Goal: Information Seeking & Learning: Learn about a topic

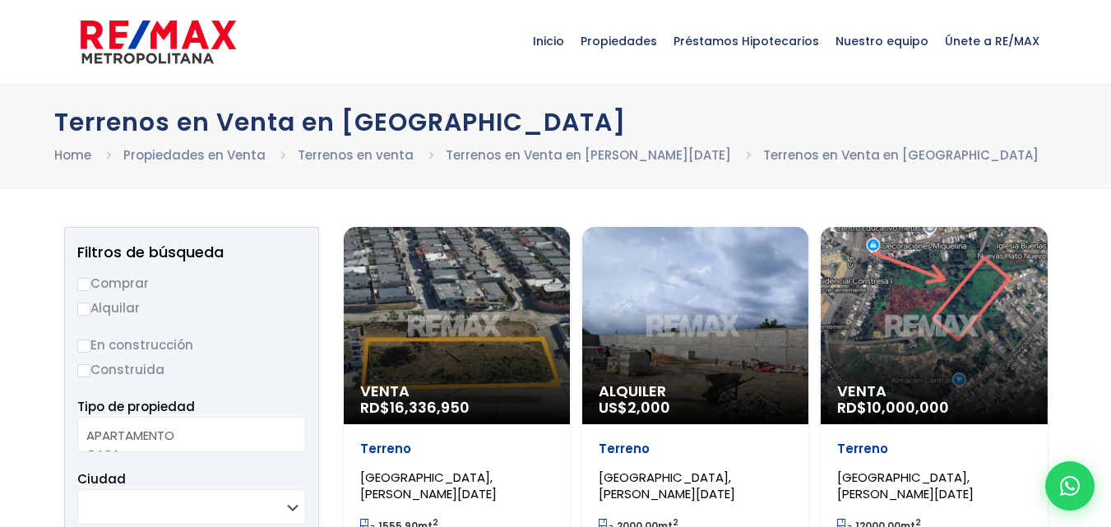
select select
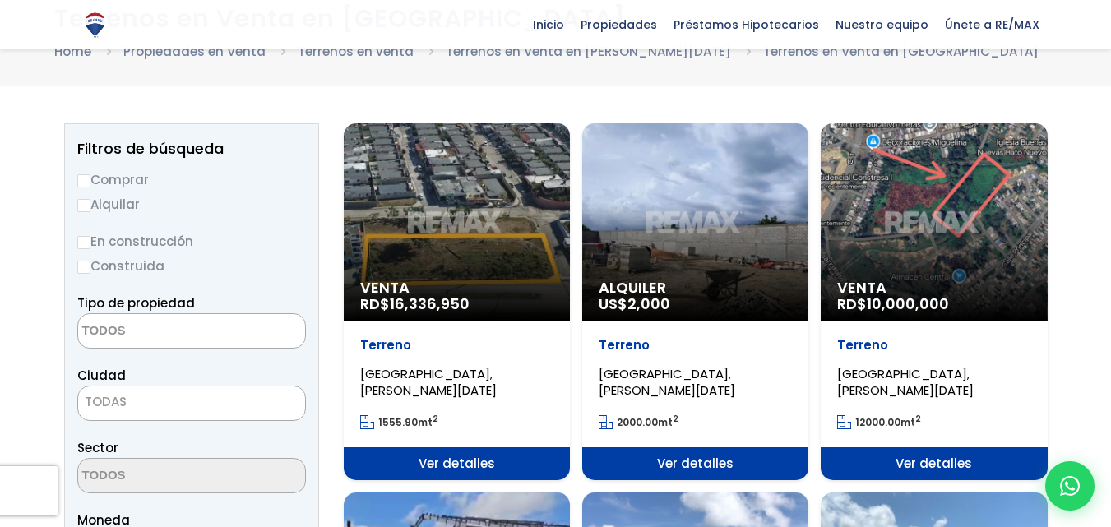
scroll to position [106, 0]
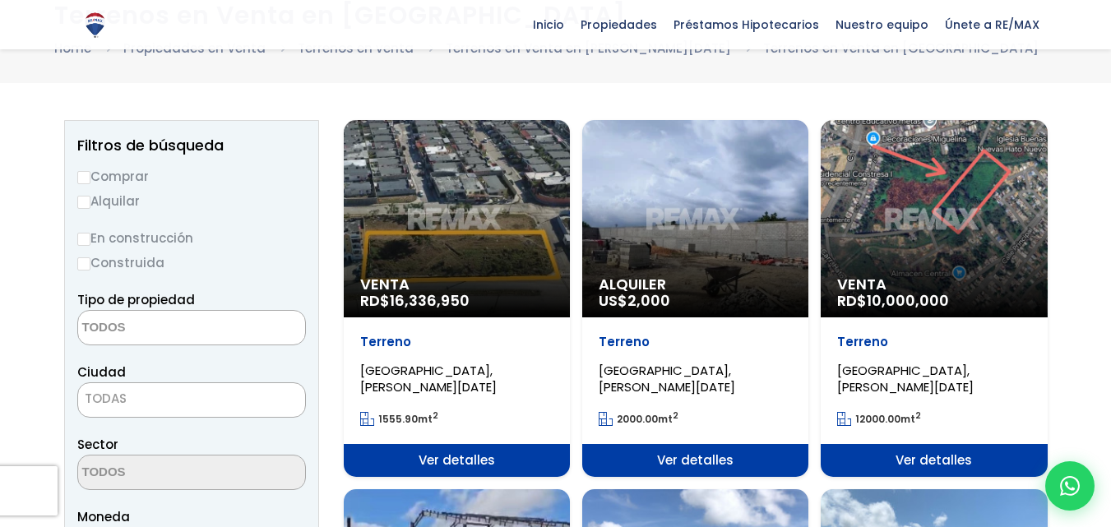
drag, startPoint x: 1117, startPoint y: 129, endPoint x: 1120, endPoint y: 163, distance: 33.8
click at [1110, 163] on html "X Inicio Propiedades Préstamos Hipotecarios Calculadora de préstamos Nuestro eq…" at bounding box center [555, 157] width 1111 height 527
click at [689, 264] on div "Alquiler US$ 2,000" at bounding box center [695, 218] width 226 height 197
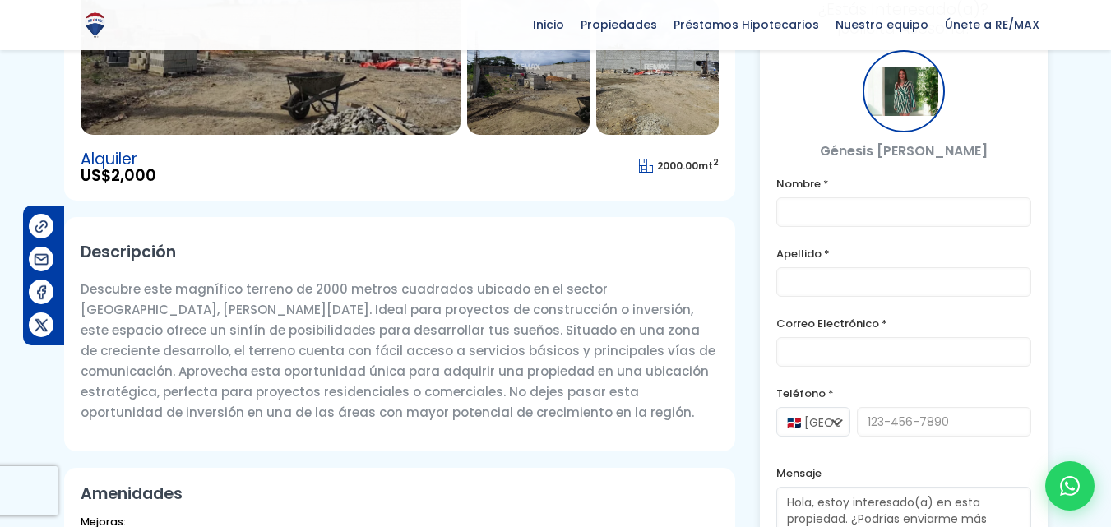
scroll to position [336, 0]
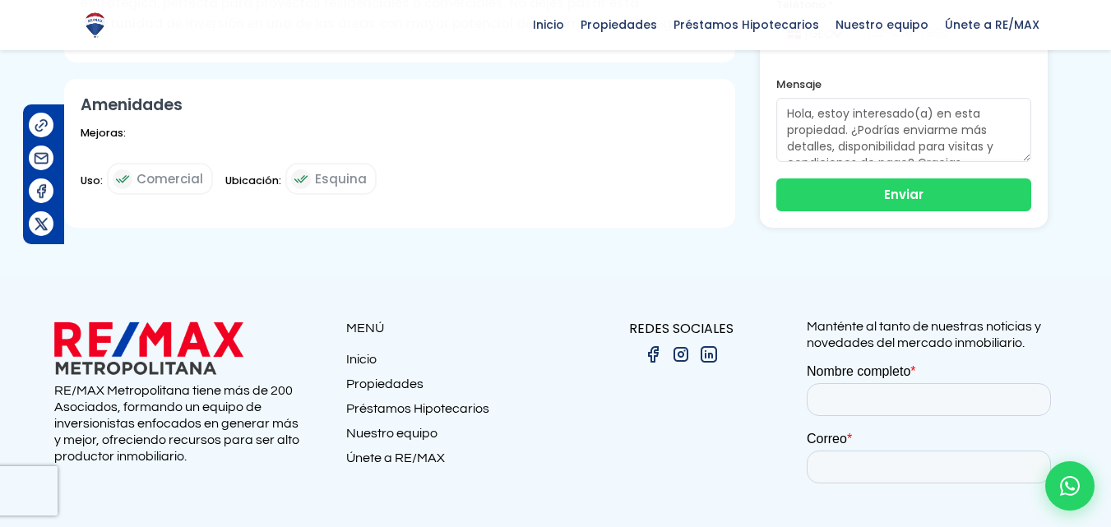
drag, startPoint x: 1111, startPoint y: 127, endPoint x: 1122, endPoint y: 398, distance: 271.5
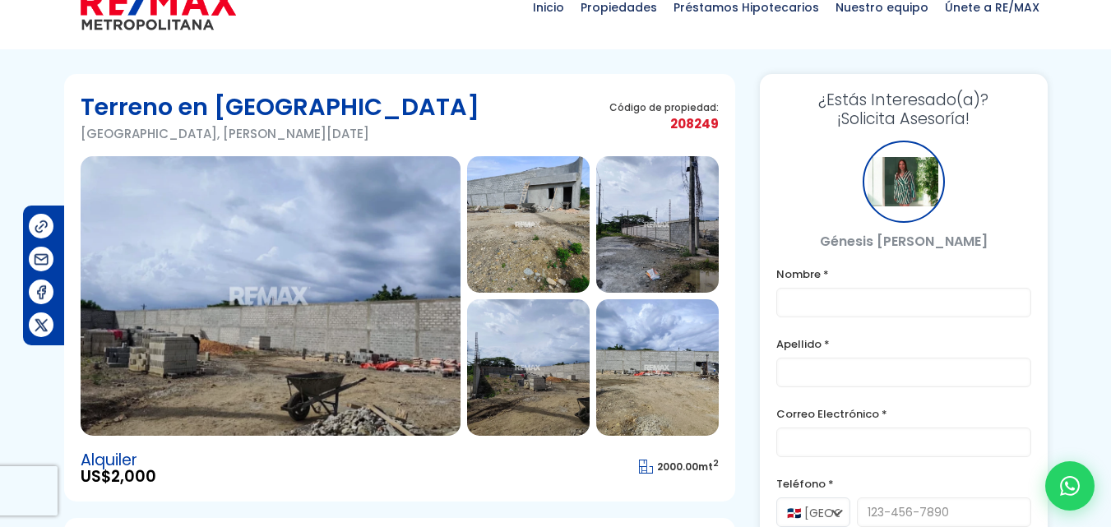
scroll to position [0, 0]
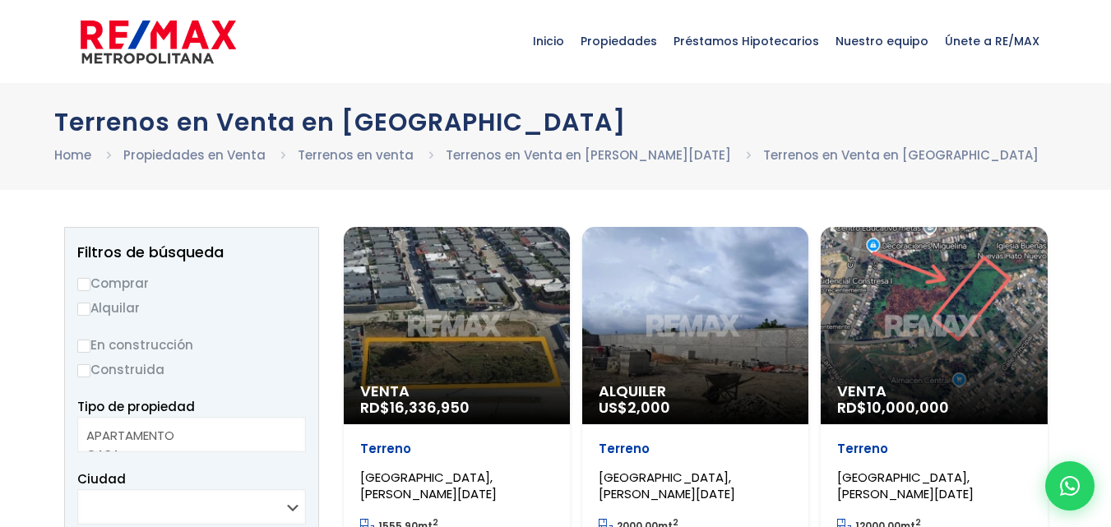
select select
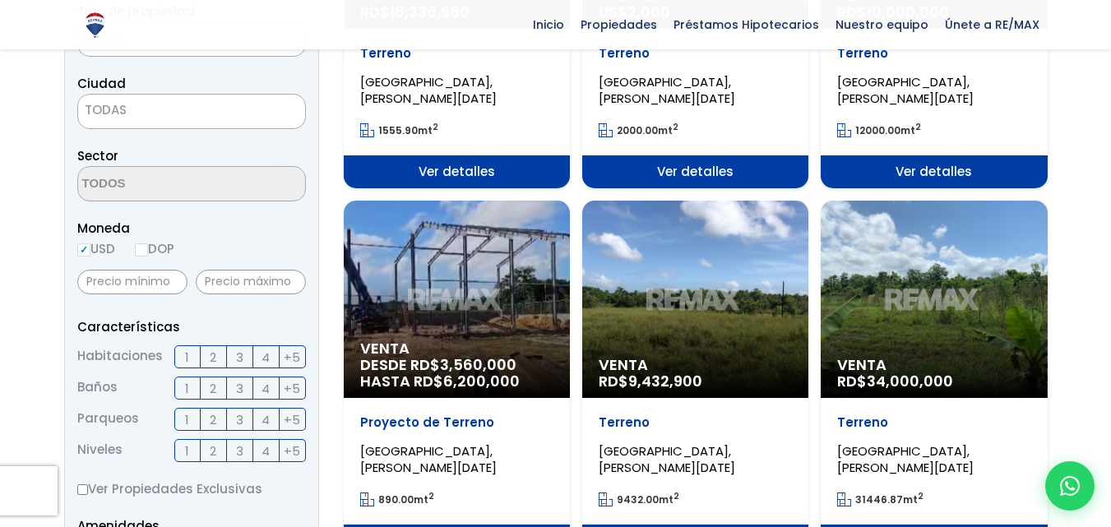
scroll to position [424, 0]
